Goal: Task Accomplishment & Management: Use online tool/utility

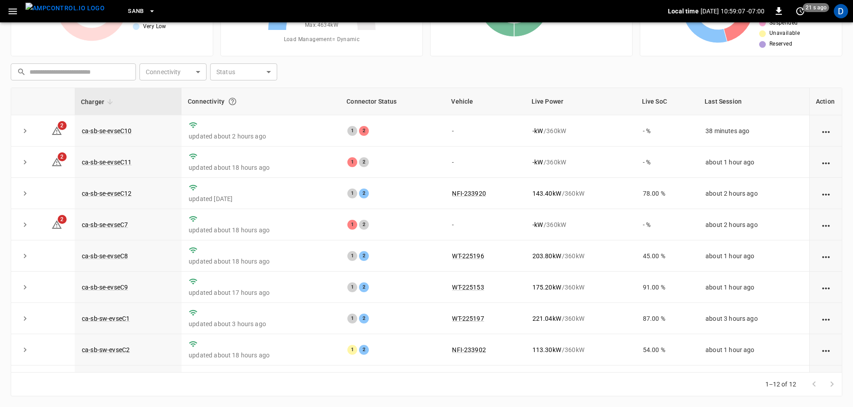
scroll to position [124, 0]
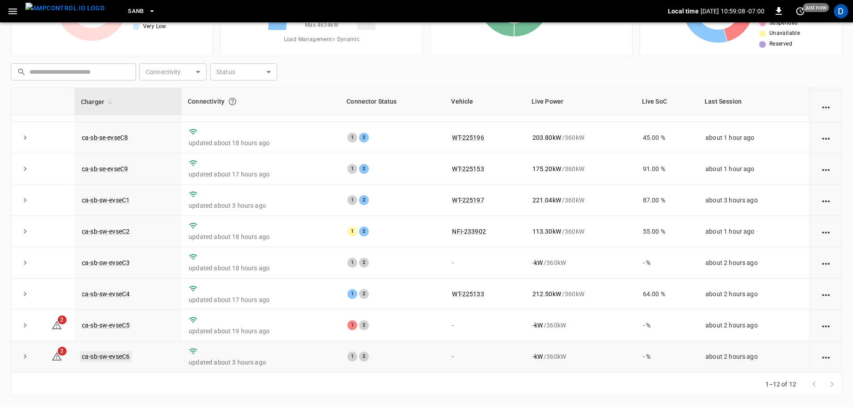
click at [113, 354] on link "ca-sb-sw-evseC6" at bounding box center [105, 357] width 51 height 11
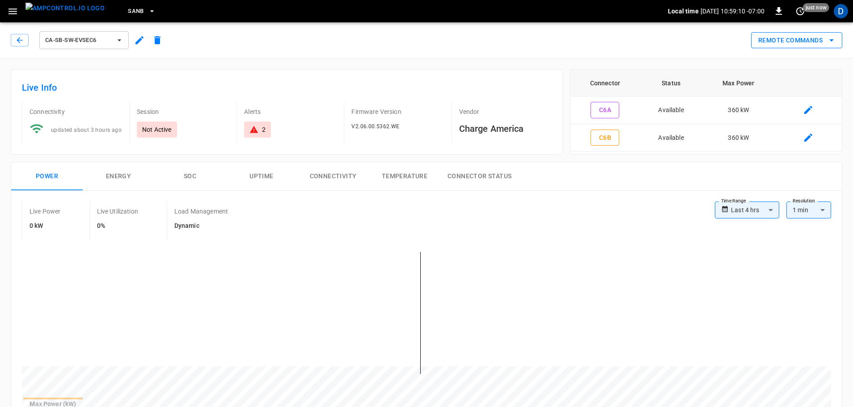
click at [777, 47] on button "Remote Commands" at bounding box center [796, 40] width 91 height 17
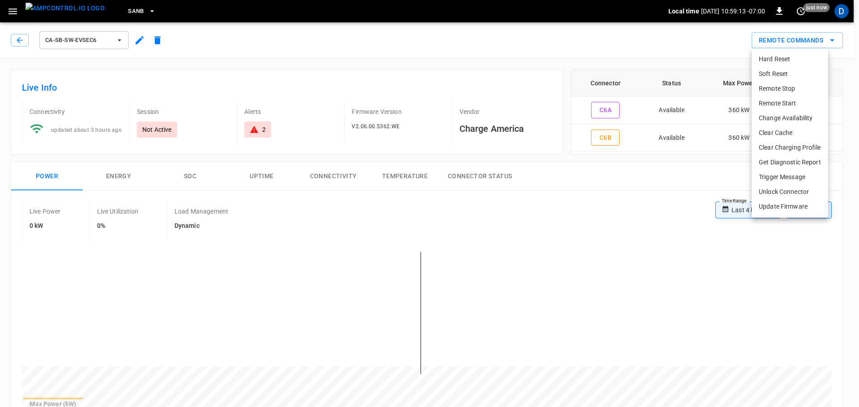
click at [770, 163] on li "Get Diagnostic Report" at bounding box center [789, 162] width 76 height 15
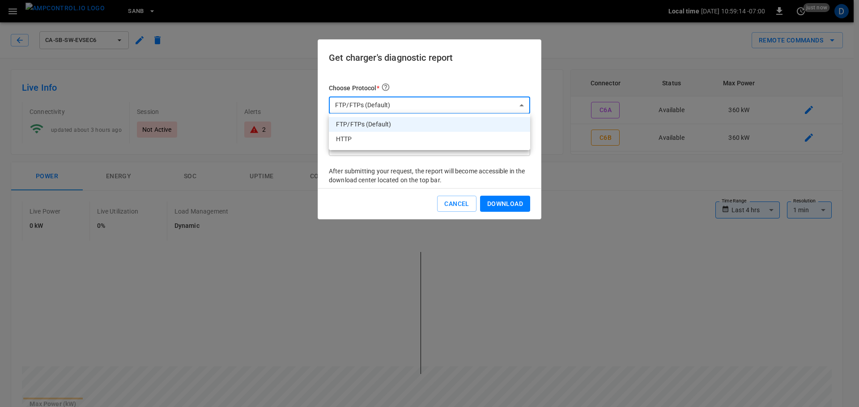
click at [407, 144] on li "HTTP" at bounding box center [429, 139] width 201 height 15
type input "****"
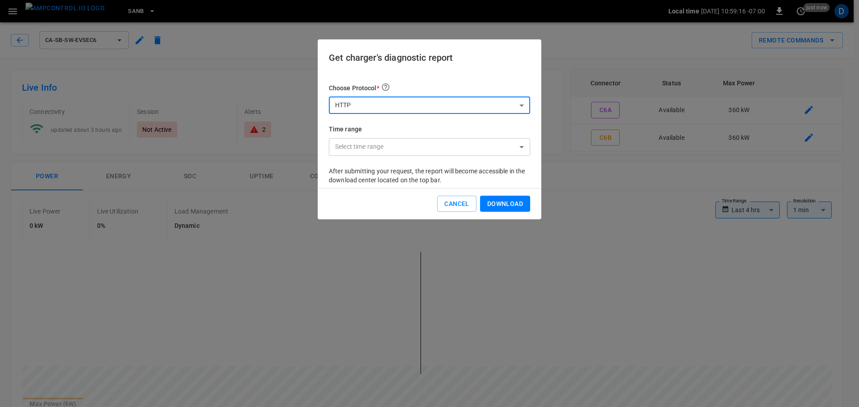
click at [501, 210] on button "Download" at bounding box center [505, 204] width 50 height 17
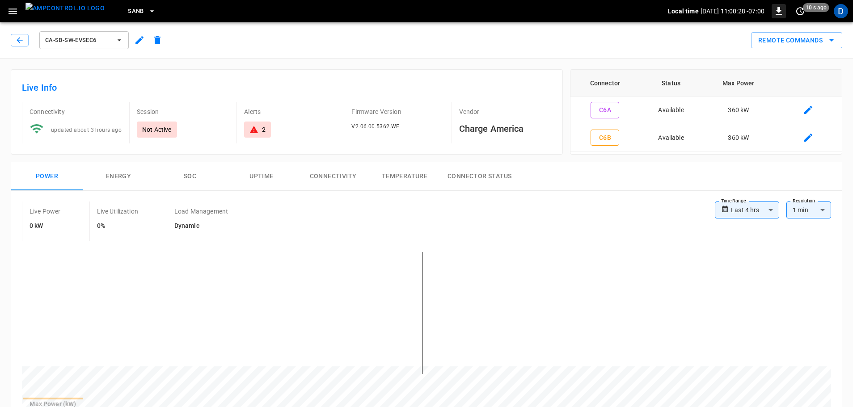
click at [777, 11] on icon "button" at bounding box center [779, 11] width 11 height 11
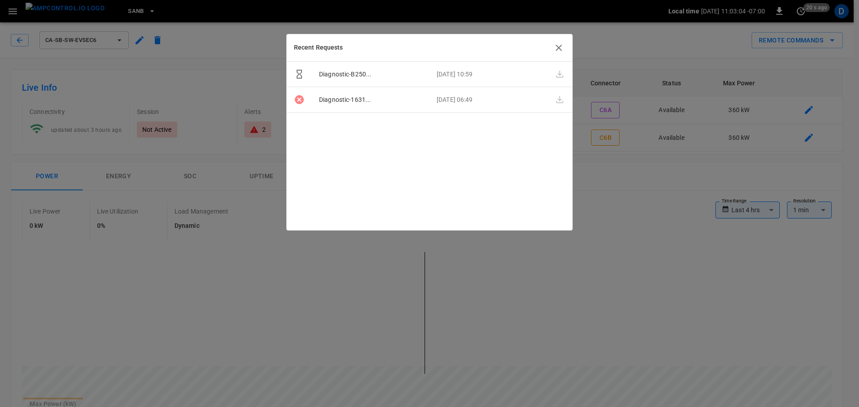
drag, startPoint x: 556, startPoint y: 47, endPoint x: 202, endPoint y: 51, distance: 353.8
click at [556, 47] on icon "button" at bounding box center [558, 47] width 11 height 11
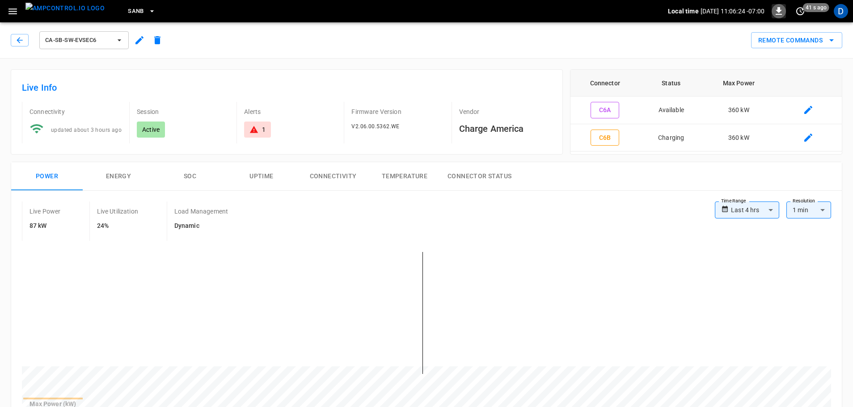
click at [778, 17] on button "button" at bounding box center [779, 11] width 14 height 14
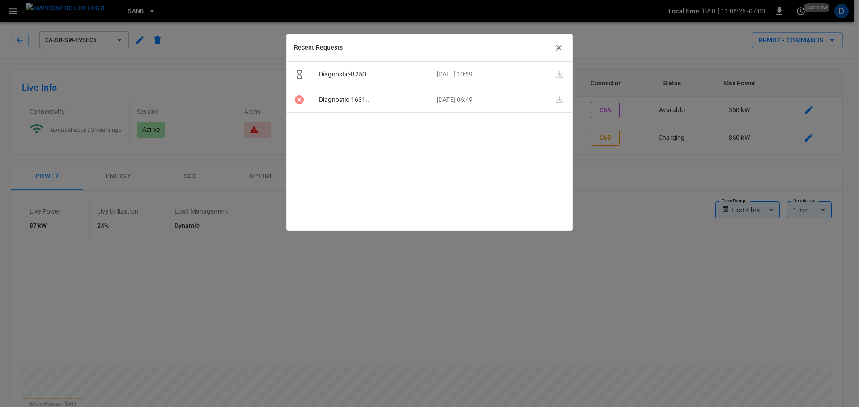
click at [556, 47] on icon "button" at bounding box center [558, 47] width 11 height 11
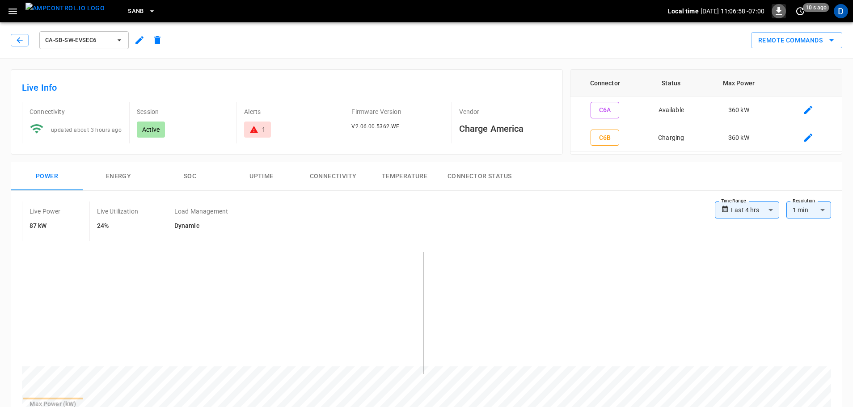
click at [780, 14] on icon "button" at bounding box center [779, 11] width 6 height 8
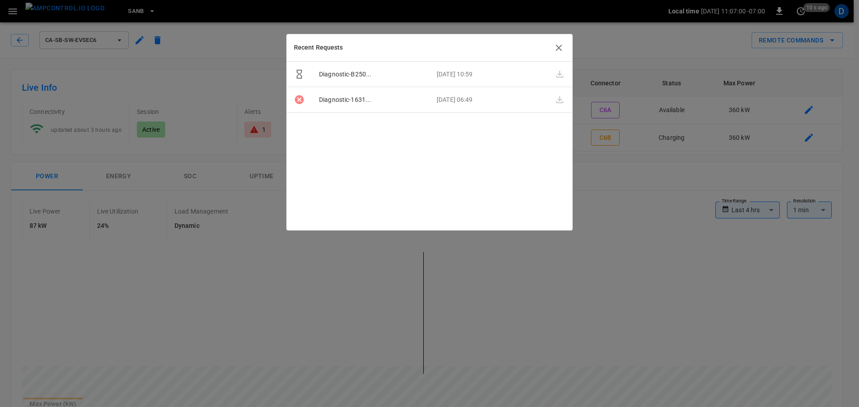
click at [129, 35] on div at bounding box center [429, 203] width 859 height 407
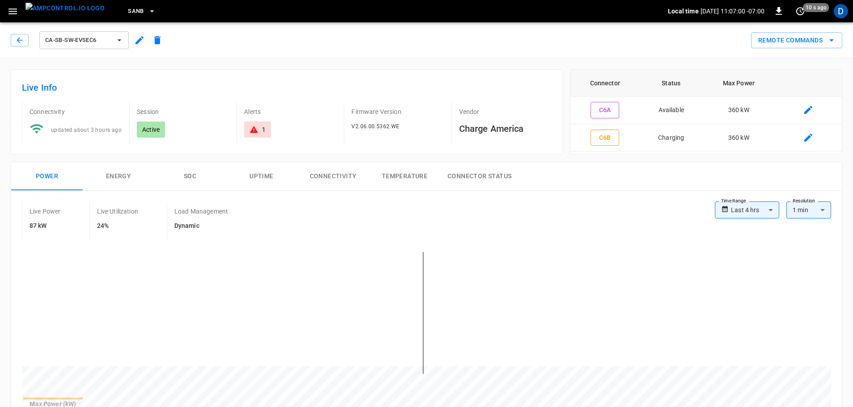
click at [76, 14] on img "menu" at bounding box center [64, 8] width 79 height 11
